Goal: Information Seeking & Learning: Learn about a topic

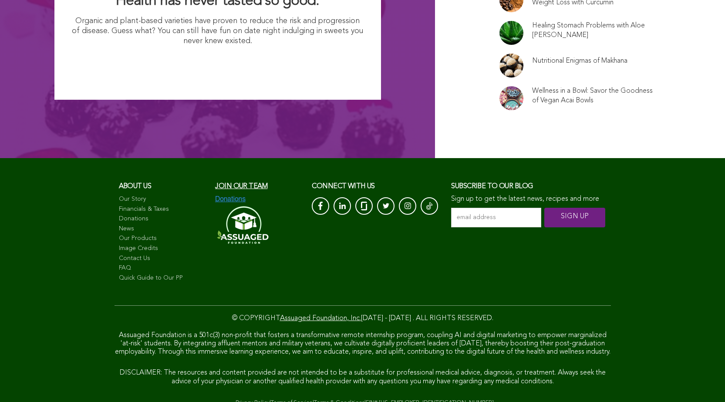
scroll to position [5789, 0]
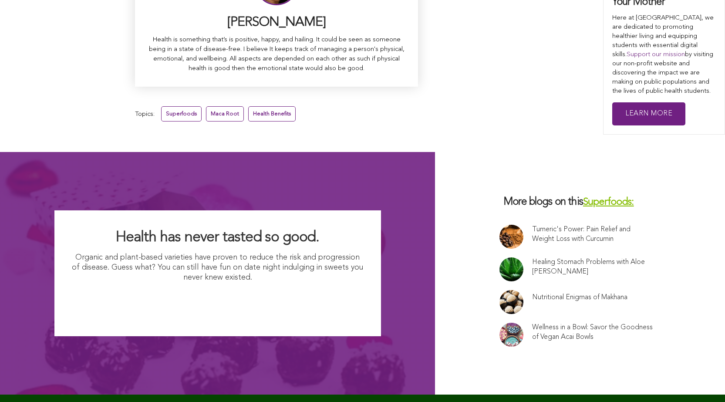
scroll to position [5323, 0]
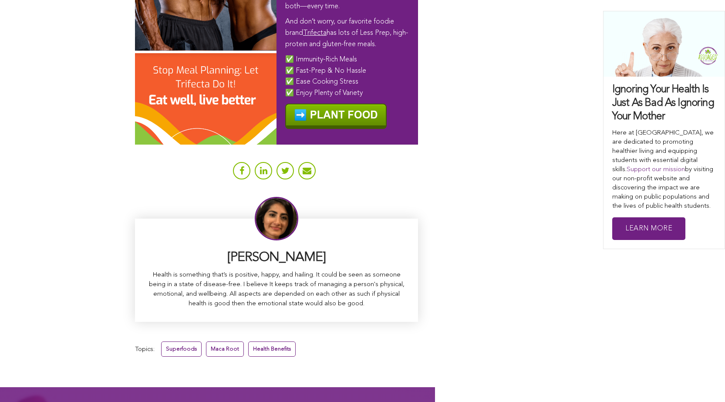
click at [161, 342] on link "Superfoods" at bounding box center [181, 349] width 41 height 15
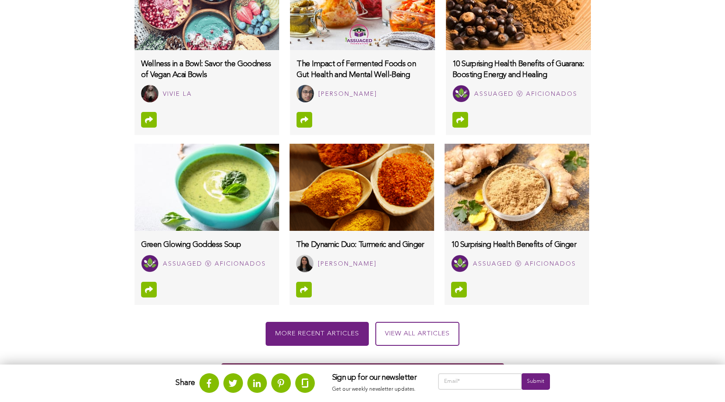
scroll to position [597, 0]
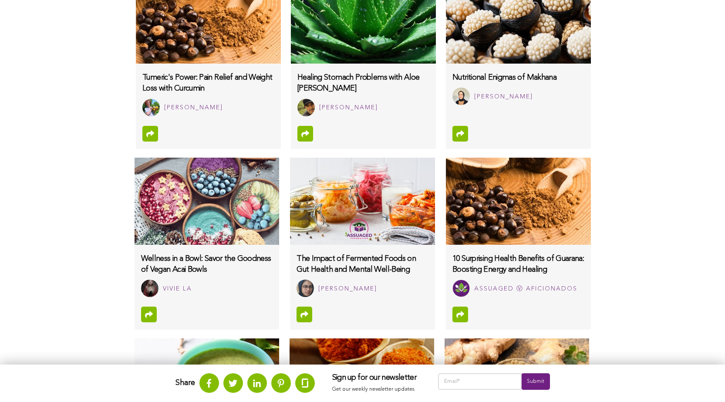
click at [291, 62] on img at bounding box center [363, 19] width 145 height 87
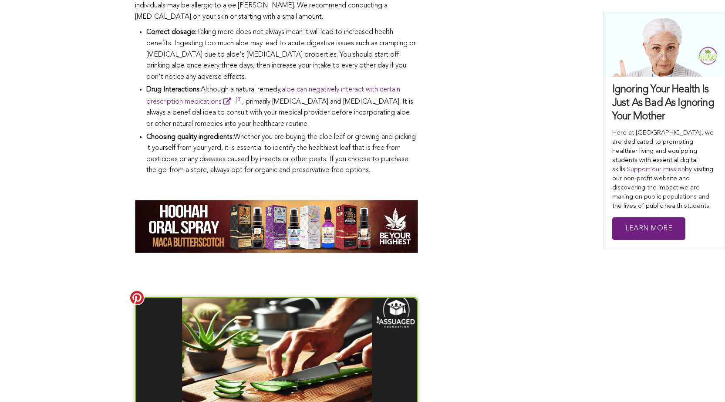
scroll to position [1415, 0]
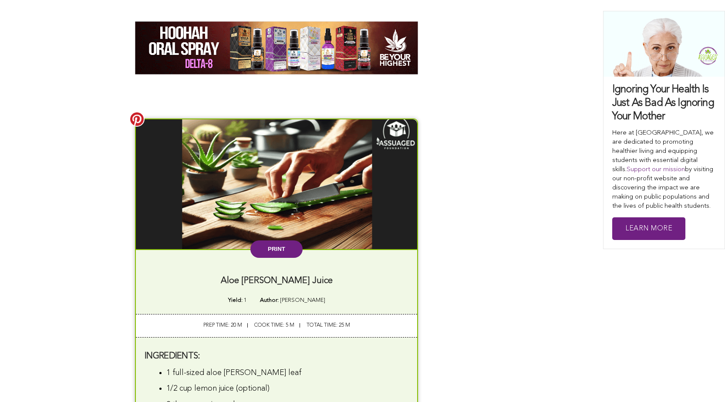
click at [251, 240] on button "Print" at bounding box center [277, 248] width 52 height 17
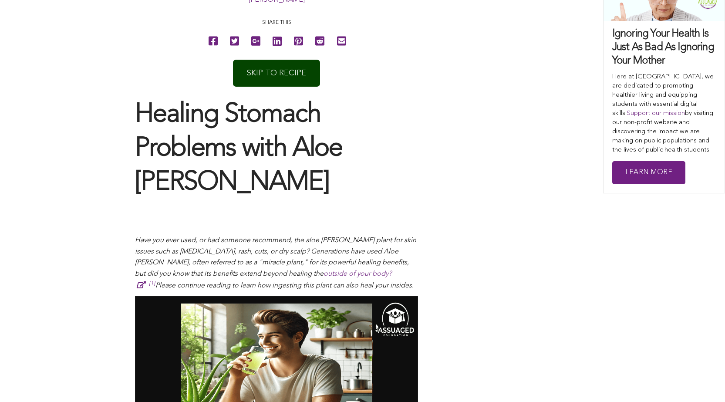
scroll to position [262, 0]
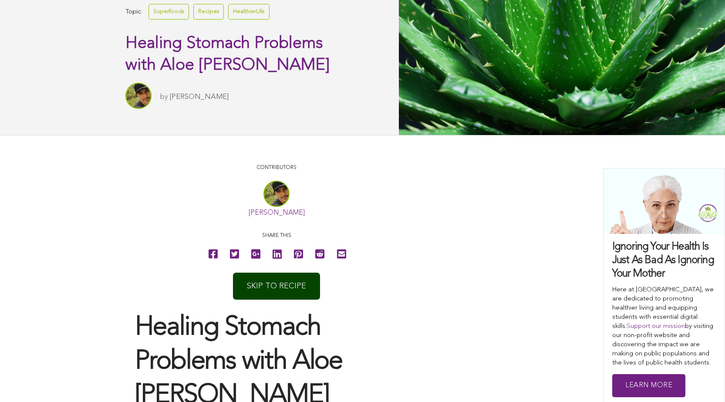
click at [193, 19] on link "Recipes" at bounding box center [208, 11] width 30 height 15
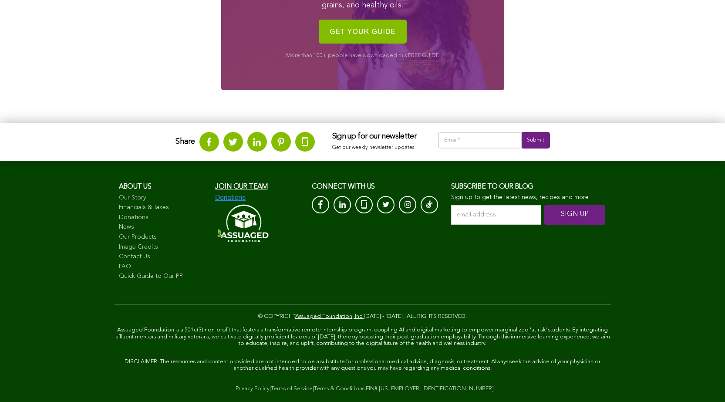
scroll to position [1184, 0]
